Goal: Feedback & Contribution: Contribute content

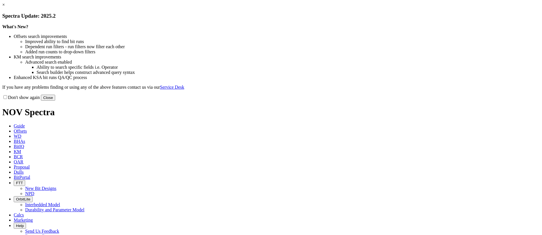
click at [247, 19] on h3 "Spectra Update: 2025.2" at bounding box center [270, 16] width 537 height 6
click at [55, 101] on button "Close" at bounding box center [48, 98] width 14 height 6
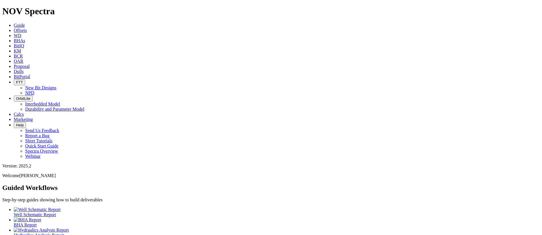
click at [30, 96] on span "OrbitLite" at bounding box center [23, 98] width 14 height 4
click at [60, 102] on link "Interbedded Model" at bounding box center [42, 104] width 35 height 5
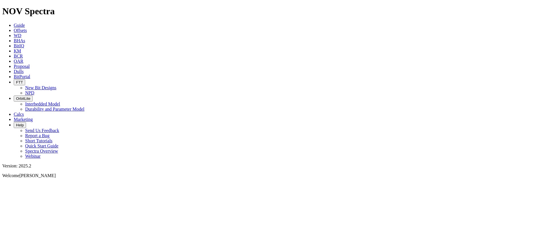
click at [30, 96] on span "OrbitLite" at bounding box center [23, 98] width 14 height 4
click at [85, 107] on link "Durability and Parameter Model" at bounding box center [54, 109] width 59 height 5
click at [30, 74] on span "BitPortal" at bounding box center [22, 76] width 17 height 5
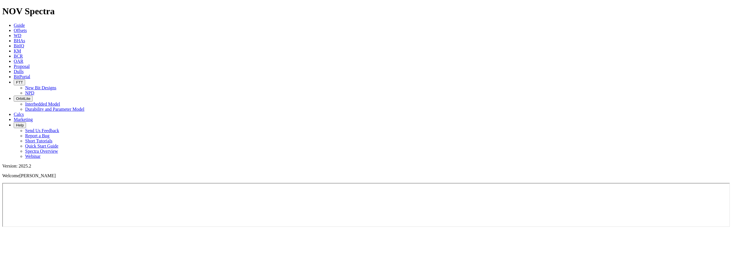
click at [30, 74] on span "BitPortal" at bounding box center [22, 76] width 17 height 5
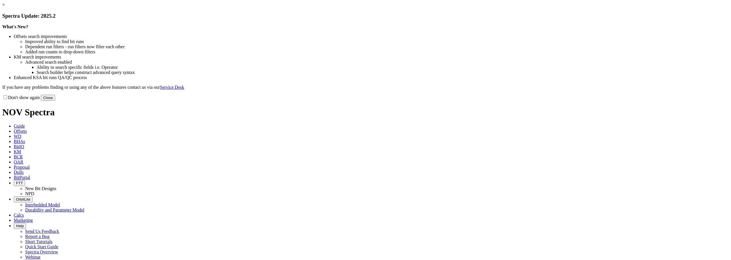
drag, startPoint x: 474, startPoint y: 154, endPoint x: 450, endPoint y: 145, distance: 26.6
click at [55, 101] on button "Close" at bounding box center [48, 98] width 14 height 6
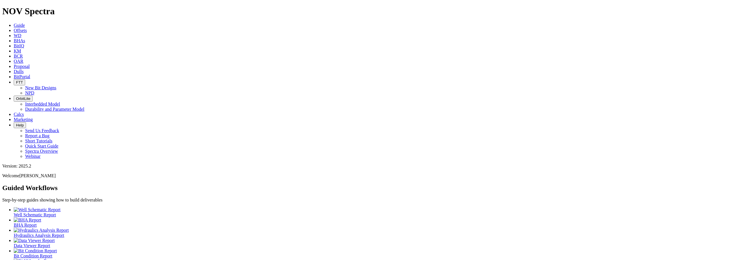
click at [14, 74] on icon at bounding box center [14, 76] width 0 height 5
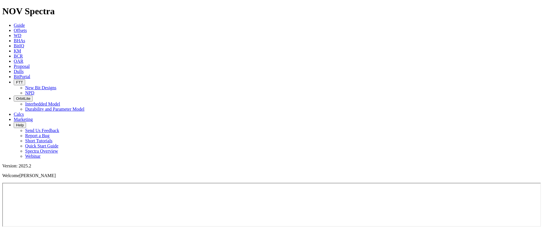
click at [14, 28] on icon at bounding box center [14, 30] width 0 height 5
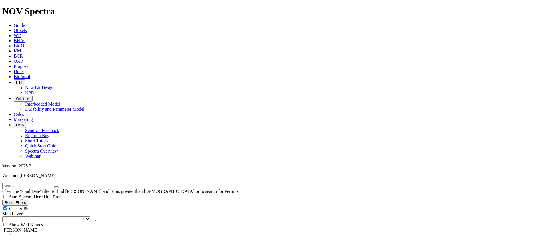
click at [16, 234] on span "Anywhere" at bounding box center [18, 236] width 19 height 5
radio input "true"
radio input "false"
click at [28, 183] on input "text" at bounding box center [27, 186] width 51 height 6
click at [60, 186] on button "submit" at bounding box center [62, 187] width 5 height 2
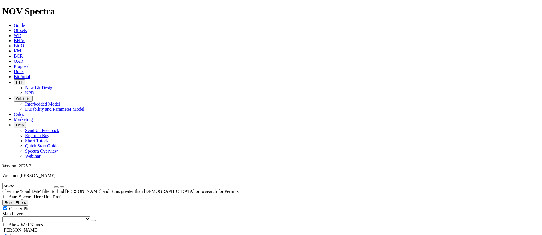
click at [62, 187] on icon "submit" at bounding box center [62, 187] width 0 height 0
drag, startPoint x: 39, startPoint y: 23, endPoint x: -30, endPoint y: 24, distance: 69.7
type input "BK-50"
click at [60, 186] on button "submit" at bounding box center [62, 187] width 5 height 2
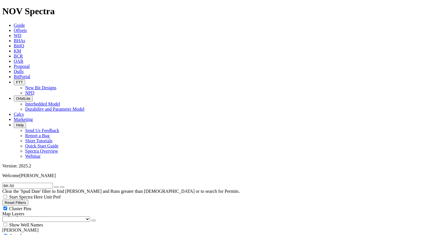
radio input "false"
radio input "true"
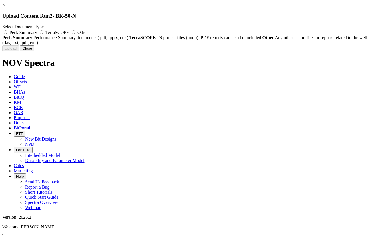
click at [198, 51] on div "Uploading... Newly uploaded documents may take up to 15 minutes to appear in KM…" at bounding box center [186, 48] width 369 height 6
click at [37, 32] on span "Perf. Summary" at bounding box center [23, 32] width 28 height 5
click at [7, 32] on input "Perf. Summary" at bounding box center [6, 32] width 4 height 4
radio input "true"
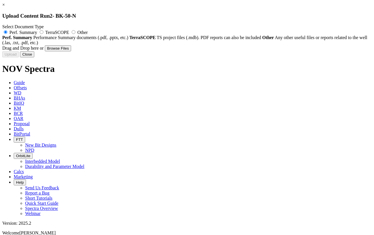
click at [38, 32] on label "Perf. Summary" at bounding box center [20, 32] width 36 height 5
click at [7, 32] on input "Perf. Summary" at bounding box center [6, 32] width 4 height 4
click at [88, 32] on label "Other" at bounding box center [78, 32] width 17 height 5
click at [75, 32] on input "Other" at bounding box center [74, 32] width 4 height 4
radio input "true"
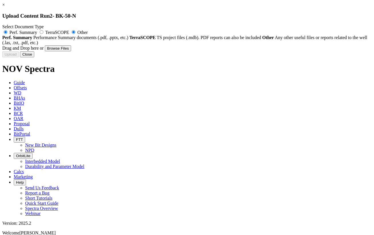
radio input "false"
type input "BK-50-N_12.25_RSS_BHA PostRun Report_BHA#4.pdf"
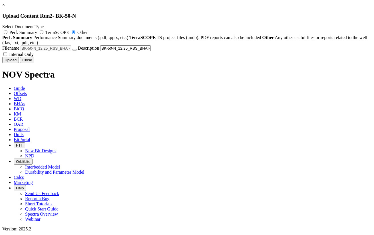
click at [34, 57] on label "Internal Only" at bounding box center [17, 54] width 31 height 5
click at [7, 56] on input "Internal Only" at bounding box center [5, 54] width 4 height 4
checkbox input "true"
click at [19, 63] on button "Upload" at bounding box center [10, 60] width 17 height 6
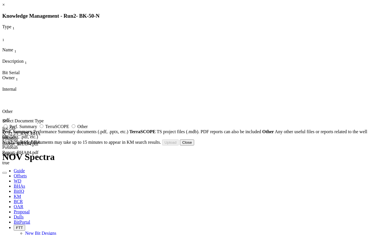
click at [88, 129] on span "Other" at bounding box center [82, 126] width 10 height 5
click at [75, 128] on input "Other" at bounding box center [74, 126] width 4 height 4
radio input "true"
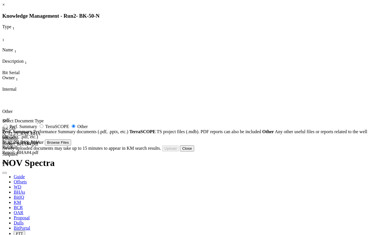
type input "BK-50-N-ST Bit Report.xlsm"
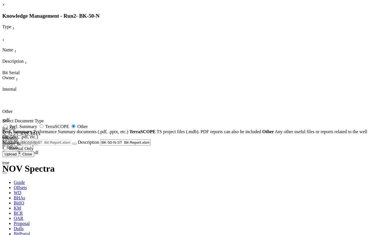
click at [34, 151] on span "Internal Only" at bounding box center [21, 148] width 25 height 5
click at [7, 150] on input "Internal Only" at bounding box center [5, 148] width 4 height 4
checkbox input "true"
drag, startPoint x: 245, startPoint y: 13, endPoint x: 248, endPoint y: 41, distance: 28.4
click at [248, 3] on div "× Knowledge Management - Run 2 - BK-50-N Type 1 1 Name 1 Description 1 Bit Seri…" at bounding box center [186, 79] width 369 height 155
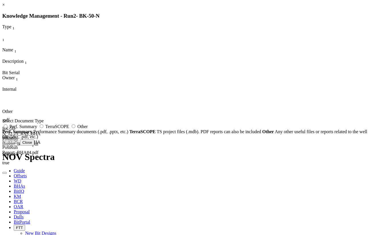
click at [88, 129] on span "Other" at bounding box center [82, 126] width 10 height 5
click at [75, 128] on input "Other" at bounding box center [74, 126] width 4 height 4
radio input "true"
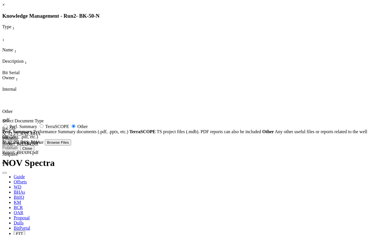
type input "BK-50-N-ST Bit Report.xlsm"
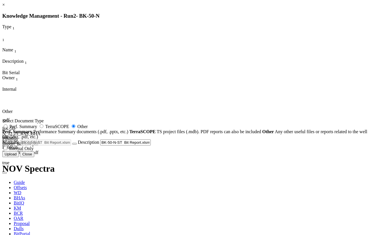
click at [34, 151] on span "Internal Only" at bounding box center [21, 148] width 25 height 5
click at [7, 150] on input "Internal Only" at bounding box center [5, 148] width 4 height 4
checkbox input "true"
click at [19, 157] on button "Upload" at bounding box center [10, 154] width 17 height 6
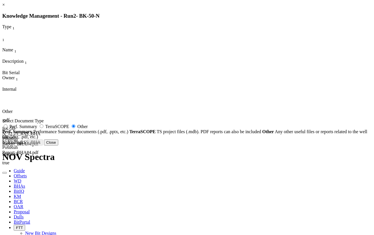
radio input "false"
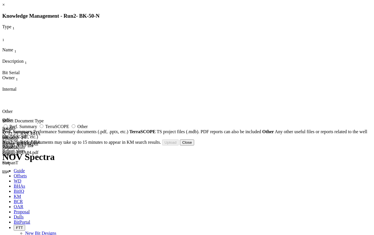
scroll to position [0, 0]
click at [194, 146] on button "Close" at bounding box center [187, 143] width 14 height 6
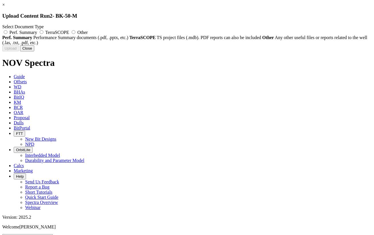
click at [88, 33] on span "Other" at bounding box center [82, 32] width 10 height 5
click at [75, 33] on input "Other" at bounding box center [74, 32] width 4 height 4
radio input "true"
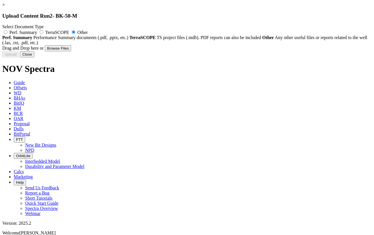
click at [5, 7] on link "×" at bounding box center [3, 4] width 3 height 5
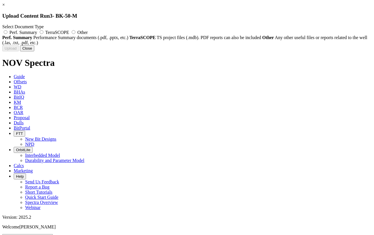
click at [88, 31] on label "Other" at bounding box center [78, 32] width 17 height 5
click at [75, 31] on input "Other" at bounding box center [74, 32] width 4 height 4
radio input "true"
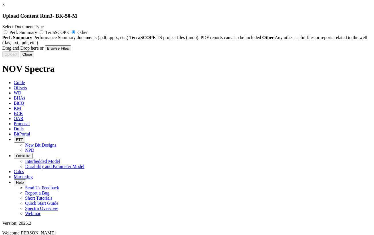
type input "BK-50-M Bit Report.xlsm"
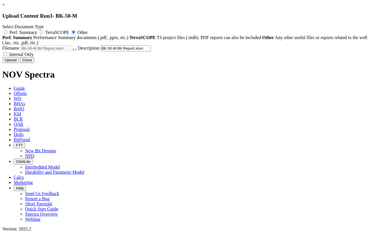
click at [34, 57] on label "Internal Only" at bounding box center [17, 54] width 31 height 5
click at [7, 56] on input "Internal Only" at bounding box center [5, 54] width 4 height 4
checkbox input "true"
click at [19, 63] on button "Upload" at bounding box center [10, 60] width 17 height 6
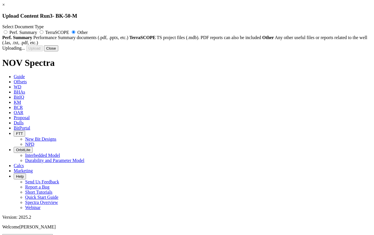
radio input "false"
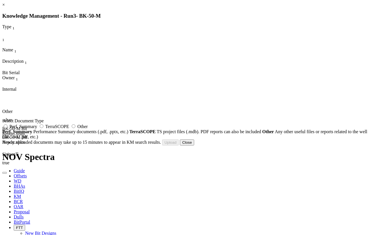
click at [194, 146] on button "Close" at bounding box center [187, 143] width 14 height 6
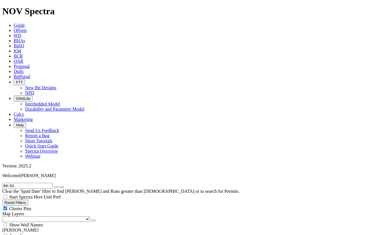
drag, startPoint x: 23, startPoint y: 24, endPoint x: -5, endPoint y: 21, distance: 28.4
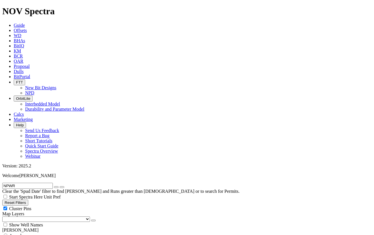
type input "NPWR"
click at [23, 234] on span "Anywhere" at bounding box center [18, 236] width 19 height 5
radio input "true"
radio input "false"
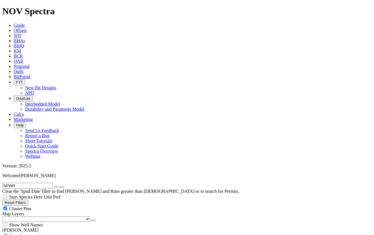
drag, startPoint x: 25, startPoint y: 24, endPoint x: -19, endPoint y: 27, distance: 44.0
click at [60, 186] on button "submit" at bounding box center [62, 187] width 5 height 2
drag, startPoint x: 27, startPoint y: 24, endPoint x: -38, endPoint y: 24, distance: 65.1
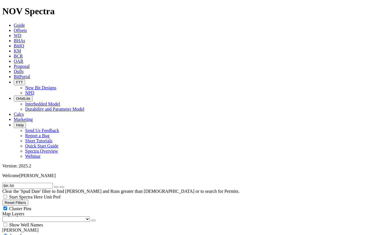
click at [60, 186] on button "submit" at bounding box center [62, 187] width 5 height 2
drag, startPoint x: 34, startPoint y: 22, endPoint x: -23, endPoint y: 22, distance: 57.1
click at [60, 186] on button "submit" at bounding box center [62, 187] width 5 height 2
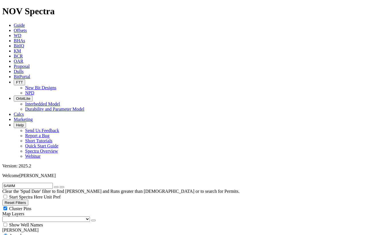
drag, startPoint x: 15, startPoint y: 22, endPoint x: -14, endPoint y: 20, distance: 29.2
click at [60, 186] on button "submit" at bounding box center [62, 187] width 5 height 2
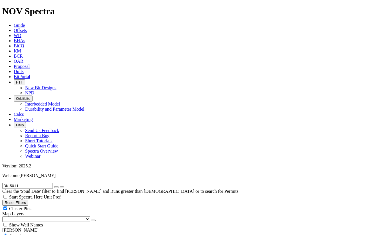
click at [60, 186] on button "submit" at bounding box center [62, 187] width 5 height 2
drag, startPoint x: 21, startPoint y: 26, endPoint x: 13, endPoint y: 26, distance: 8.3
click at [13, 183] on input "BK-50" at bounding box center [27, 186] width 51 height 6
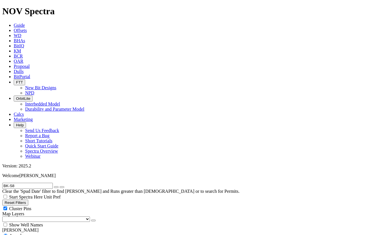
click at [60, 186] on button "submit" at bounding box center [62, 187] width 5 height 2
drag, startPoint x: 24, startPoint y: 24, endPoint x: -25, endPoint y: 22, distance: 48.8
type input "LAWA"
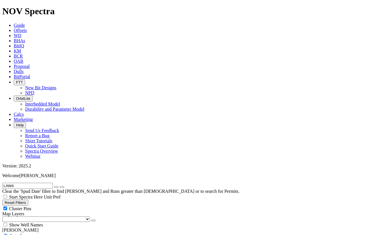
click at [60, 186] on button "submit" at bounding box center [62, 187] width 5 height 2
select select "6.125"
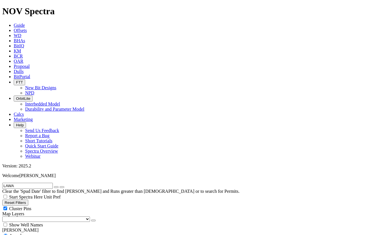
checkbox input "false"
select select "? number:6.125 ?"
